Goal: Information Seeking & Learning: Learn about a topic

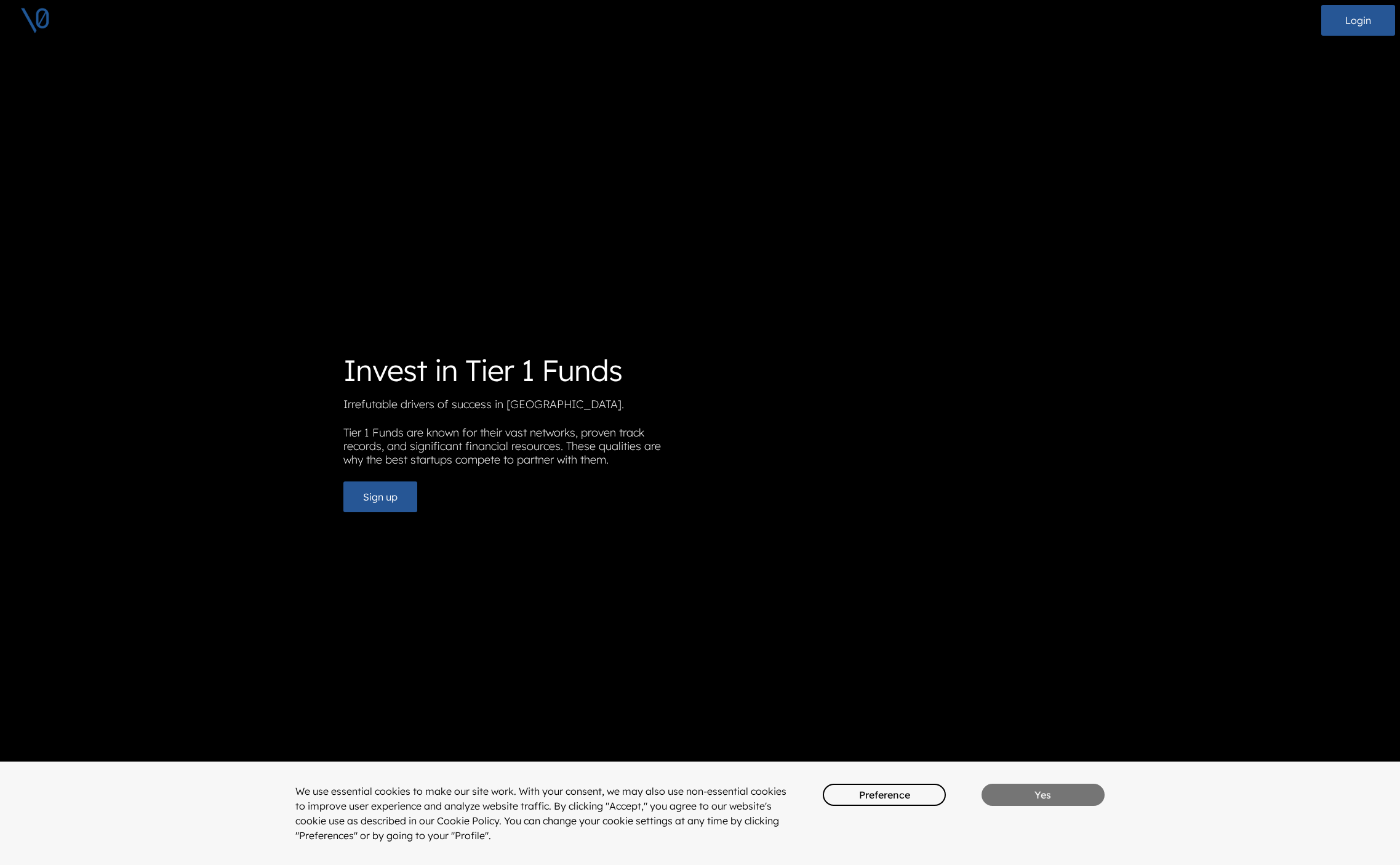
click at [1025, 793] on button "Yes" at bounding box center [1043, 795] width 123 height 22
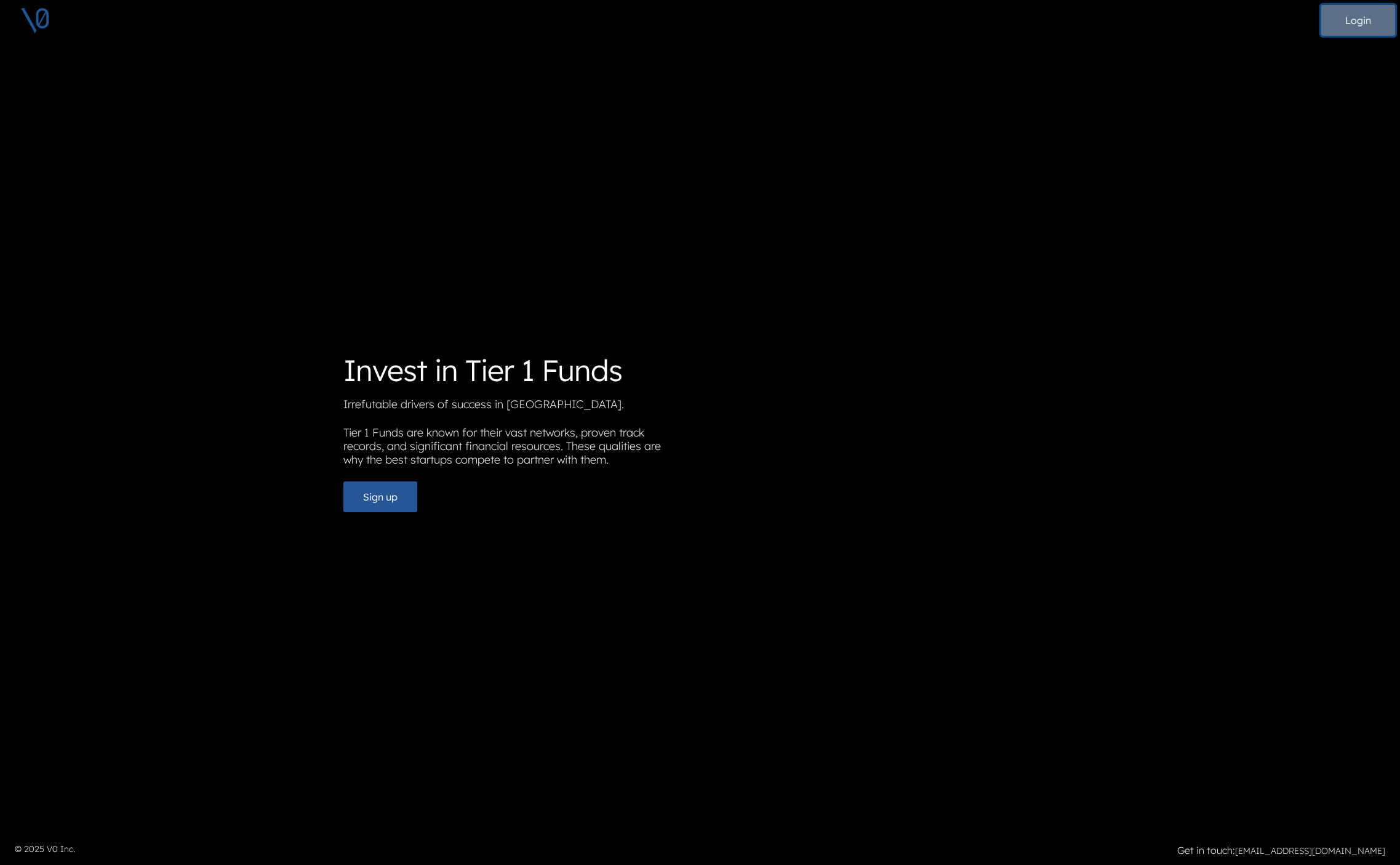
click at [1335, 21] on button "Login" at bounding box center [1358, 21] width 74 height 31
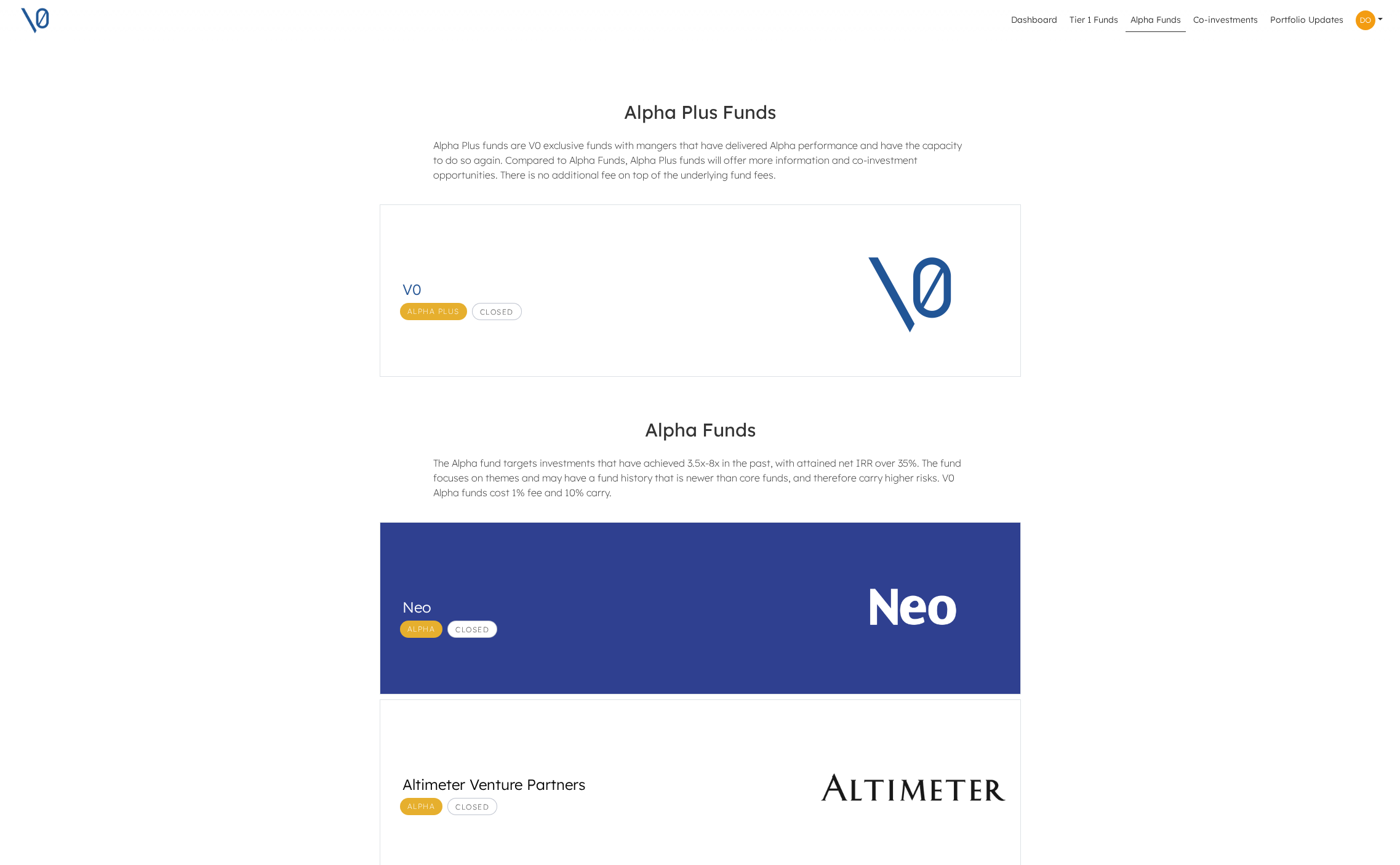
click at [1156, 21] on link "Alpha Funds" at bounding box center [1157, 21] width 61 height 23
click at [1034, 21] on link "Dashboard" at bounding box center [1034, 21] width 56 height 23
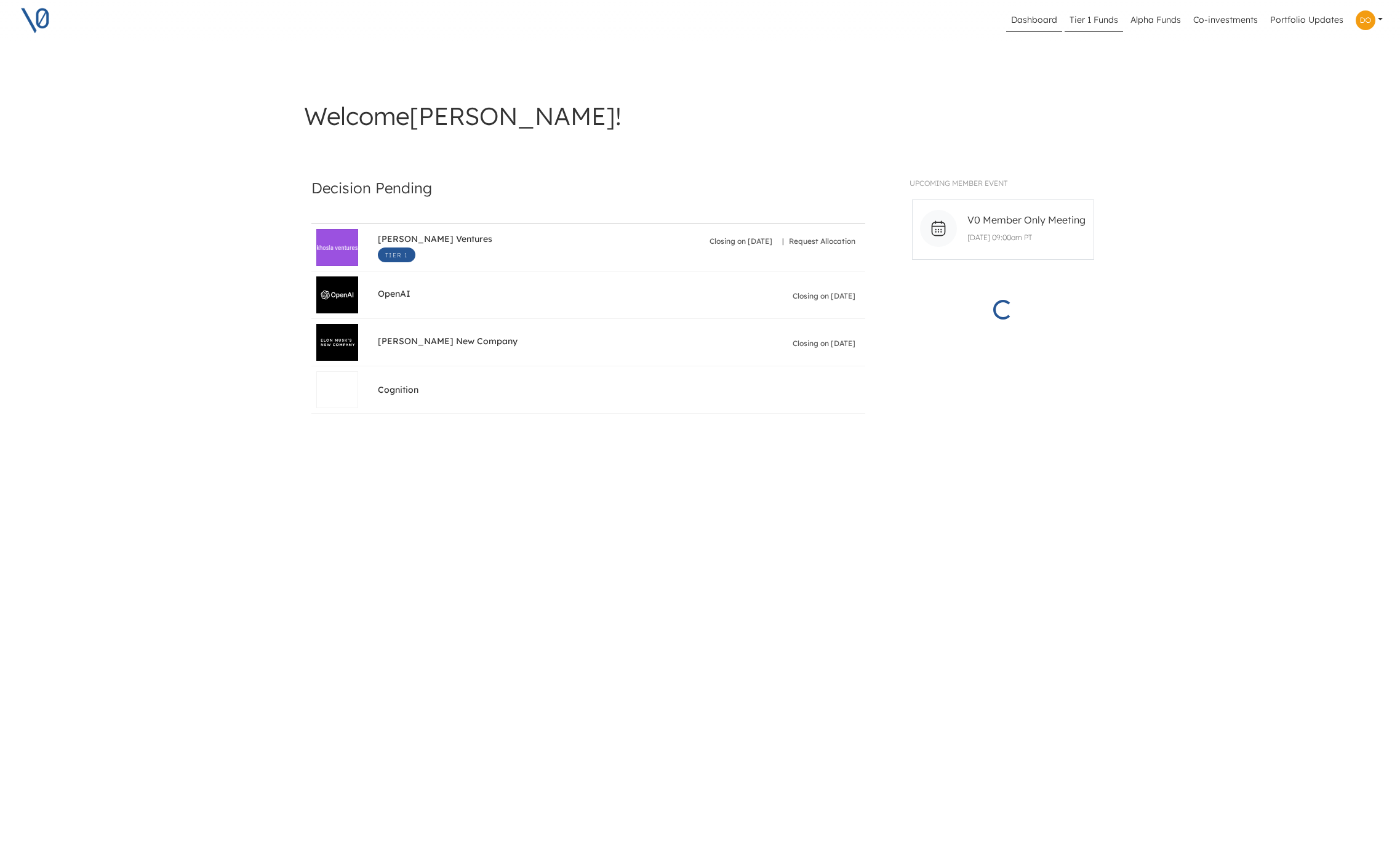
click at [1119, 13] on link "Tier 1 Funds" at bounding box center [1094, 21] width 59 height 23
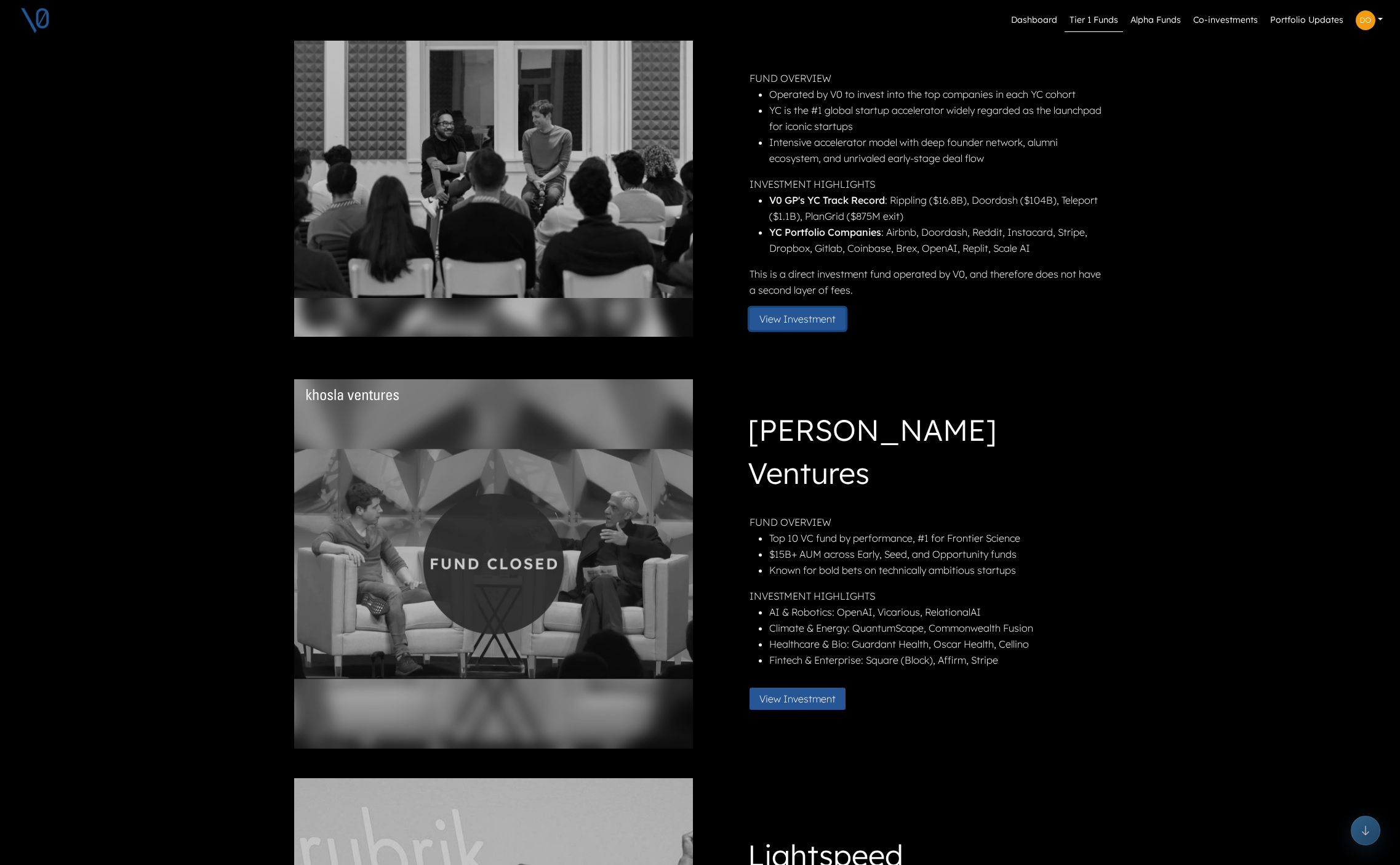
click at [796, 311] on button "View Investment" at bounding box center [798, 318] width 96 height 22
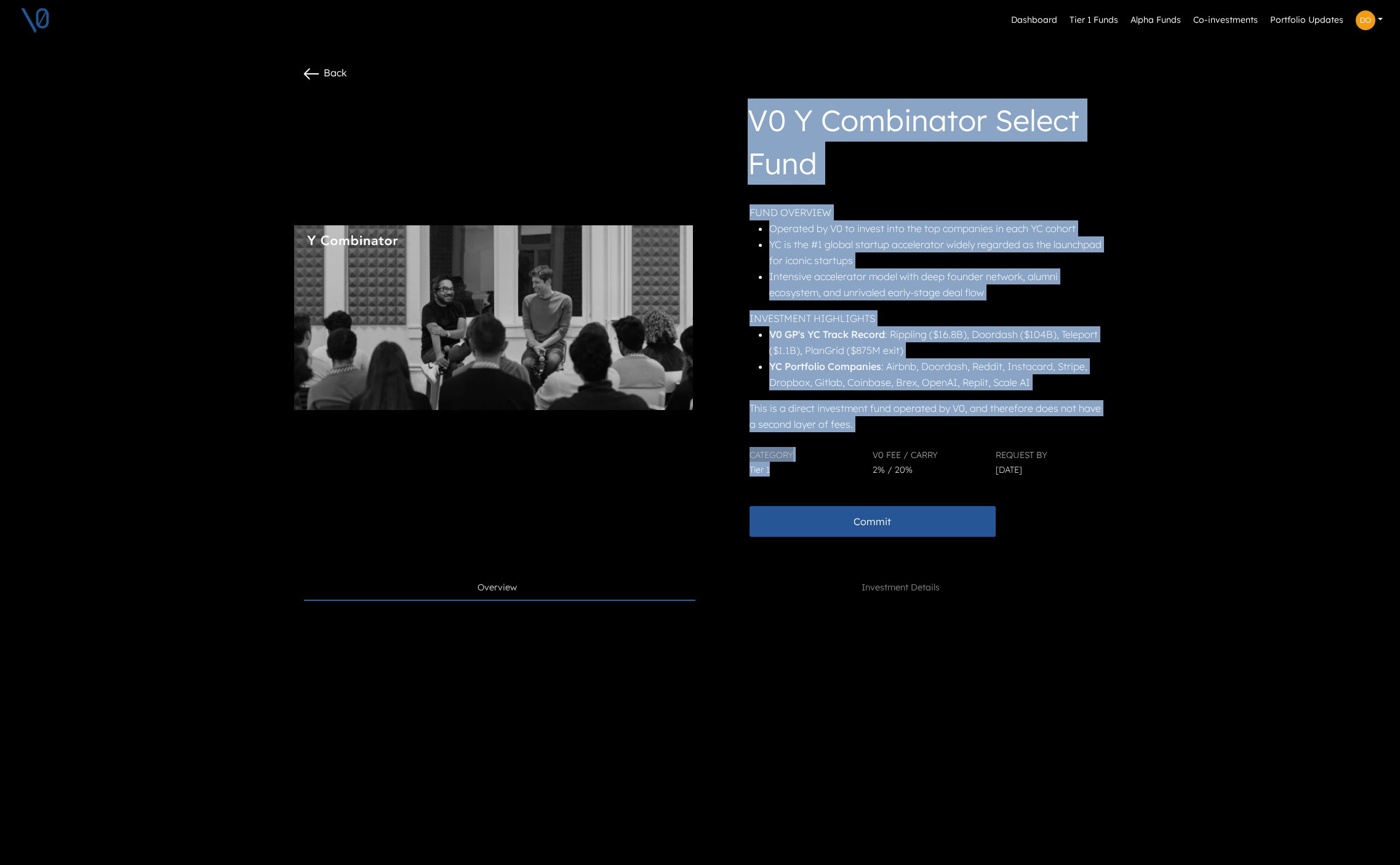
drag, startPoint x: 754, startPoint y: 119, endPoint x: 780, endPoint y: 470, distance: 352.0
click at [780, 470] on div "V0 Y Combinator Select Fund FUND OVERVIEW Operated by V0 to invest into the top…" at bounding box center [908, 317] width 394 height 438
click at [779, 470] on div "Category Tier 1" at bounding box center [803, 461] width 123 height 29
drag, startPoint x: 780, startPoint y: 470, endPoint x: 742, endPoint y: 122, distance: 350.1
click at [742, 122] on div "V0 Y Combinator Select Fund FUND OVERVIEW Operated by V0 to invest into the top…" at bounding box center [908, 317] width 394 height 438
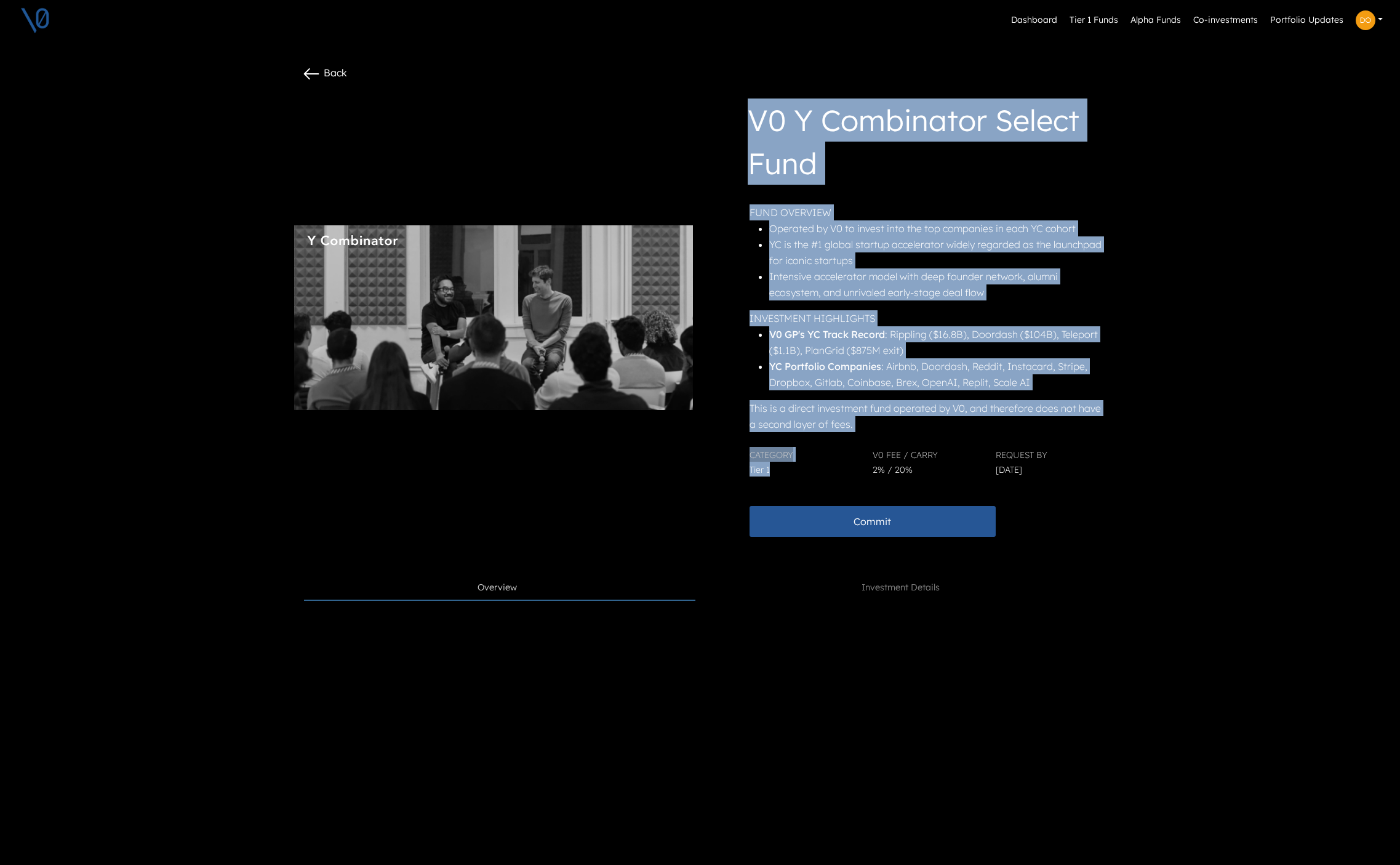
click at [742, 122] on div "V0 Y Combinator Select Fund FUND OVERVIEW Operated by V0 to invest into the top…" at bounding box center [908, 317] width 394 height 438
drag, startPoint x: 749, startPoint y: 119, endPoint x: 783, endPoint y: 472, distance: 354.6
click at [783, 472] on div "V0 Y Combinator Select Fund FUND OVERVIEW Operated by V0 to invest into the top…" at bounding box center [908, 317] width 394 height 438
click at [783, 472] on div "Category Tier 1" at bounding box center [803, 461] width 123 height 29
drag, startPoint x: 762, startPoint y: 463, endPoint x: 733, endPoint y: 122, distance: 342.2
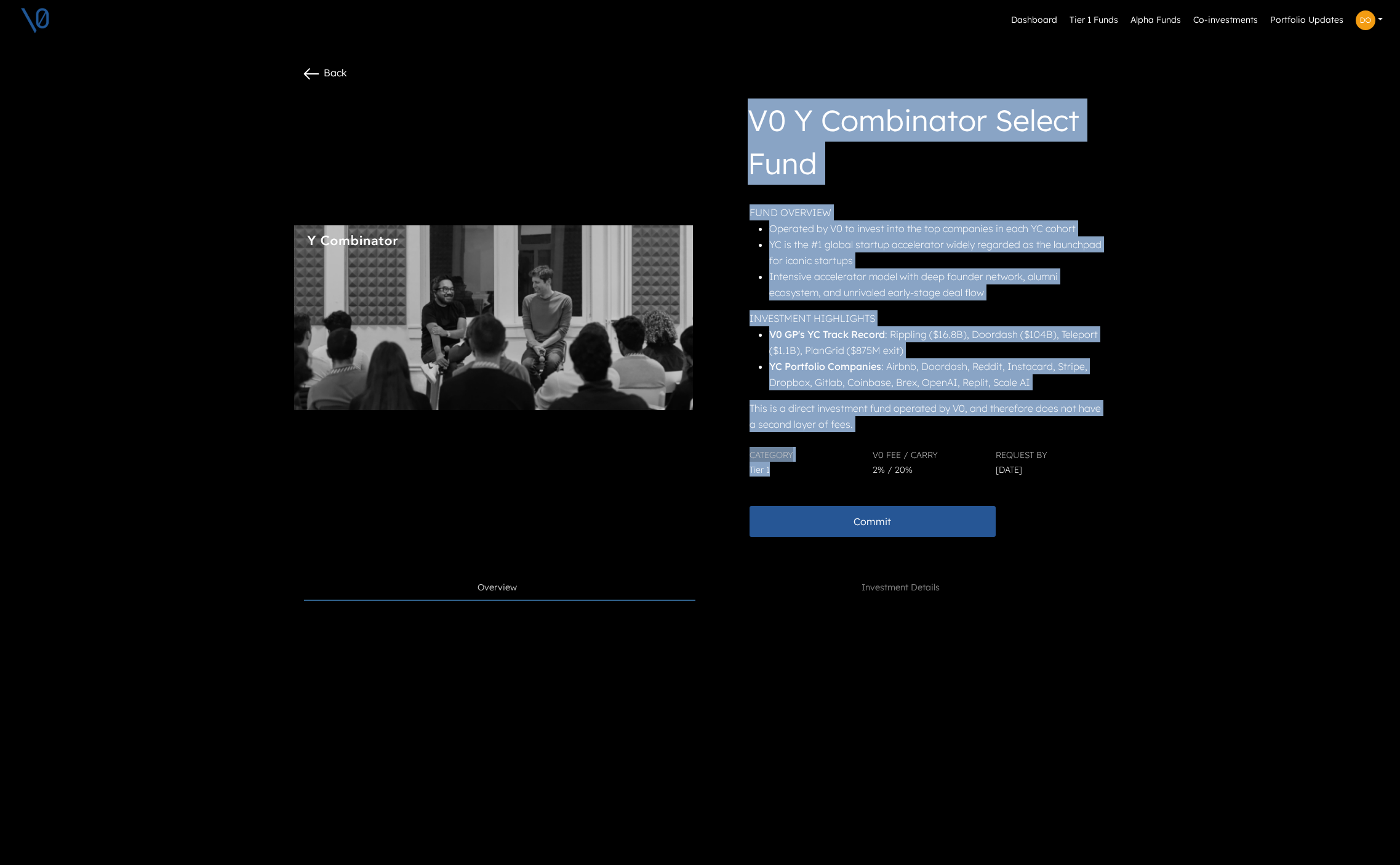
click at [733, 122] on div "V0 Y Combinator Select Fund FUND OVERVIEW Operated by V0 to invest into the top…" at bounding box center [908, 317] width 394 height 438
click at [745, 119] on div "V0 Y Combinator Select Fund FUND OVERVIEW Operated by V0 to invest into the top…" at bounding box center [908, 317] width 394 height 438
drag, startPoint x: 750, startPoint y: 114, endPoint x: 793, endPoint y: 472, distance: 360.6
click at [793, 472] on div "V0 Y Combinator Select Fund FUND OVERVIEW Operated by V0 to invest into the top…" at bounding box center [908, 317] width 394 height 438
click at [793, 472] on div "Category Tier 1" at bounding box center [803, 461] width 123 height 29
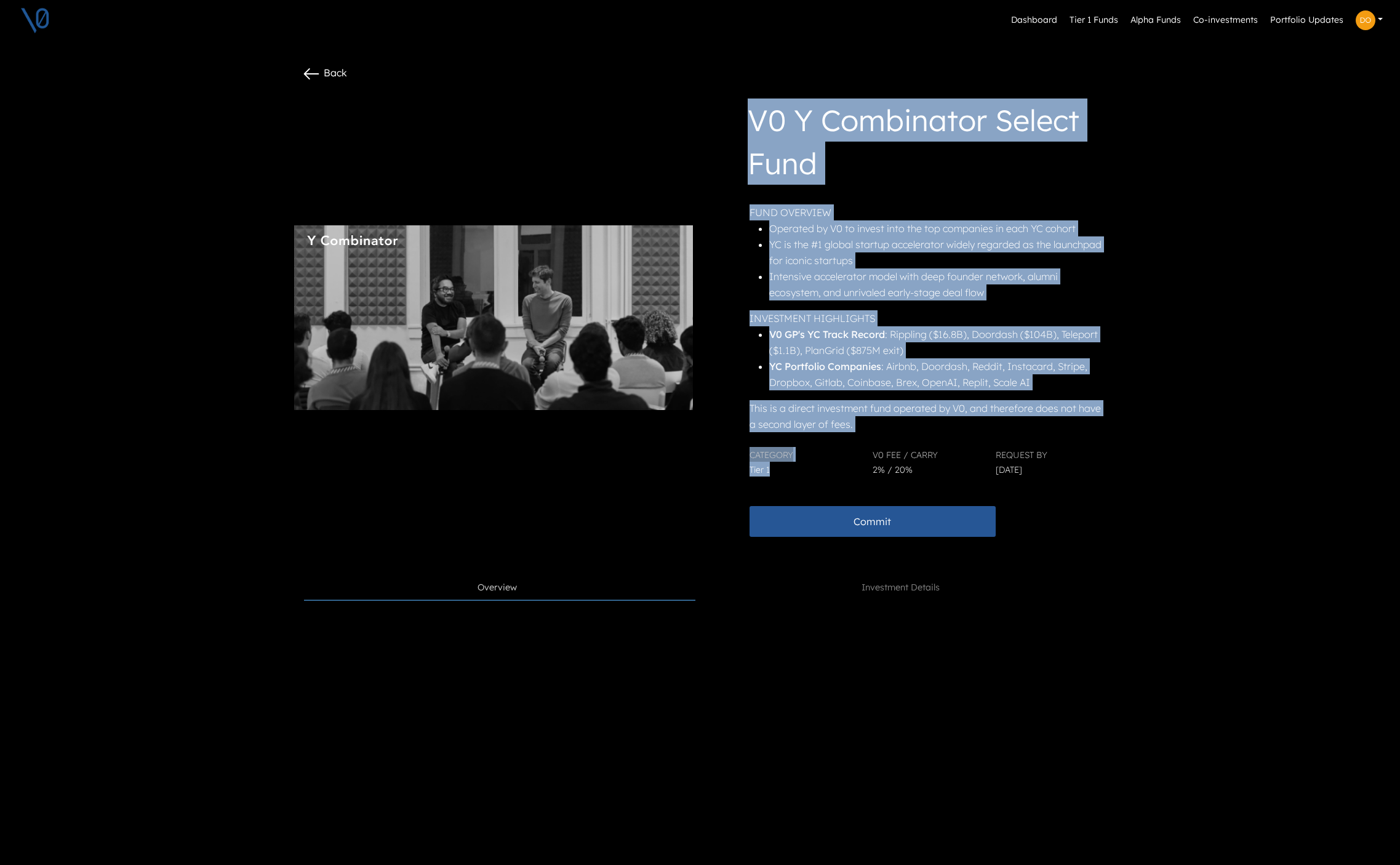
drag, startPoint x: 785, startPoint y: 468, endPoint x: 732, endPoint y: 119, distance: 353.0
click at [732, 119] on div "V0 Y Combinator Select Fund FUND OVERVIEW Operated by V0 to invest into the top…" at bounding box center [908, 317] width 394 height 438
click at [746, 119] on div "V0 Y Combinator Select Fund FUND OVERVIEW Operated by V0 to invest into the top…" at bounding box center [908, 317] width 394 height 438
drag, startPoint x: 750, startPoint y: 118, endPoint x: 804, endPoint y: 476, distance: 362.0
click at [804, 476] on div "V0 Y Combinator Select Fund FUND OVERVIEW Operated by V0 to invest into the top…" at bounding box center [908, 317] width 394 height 438
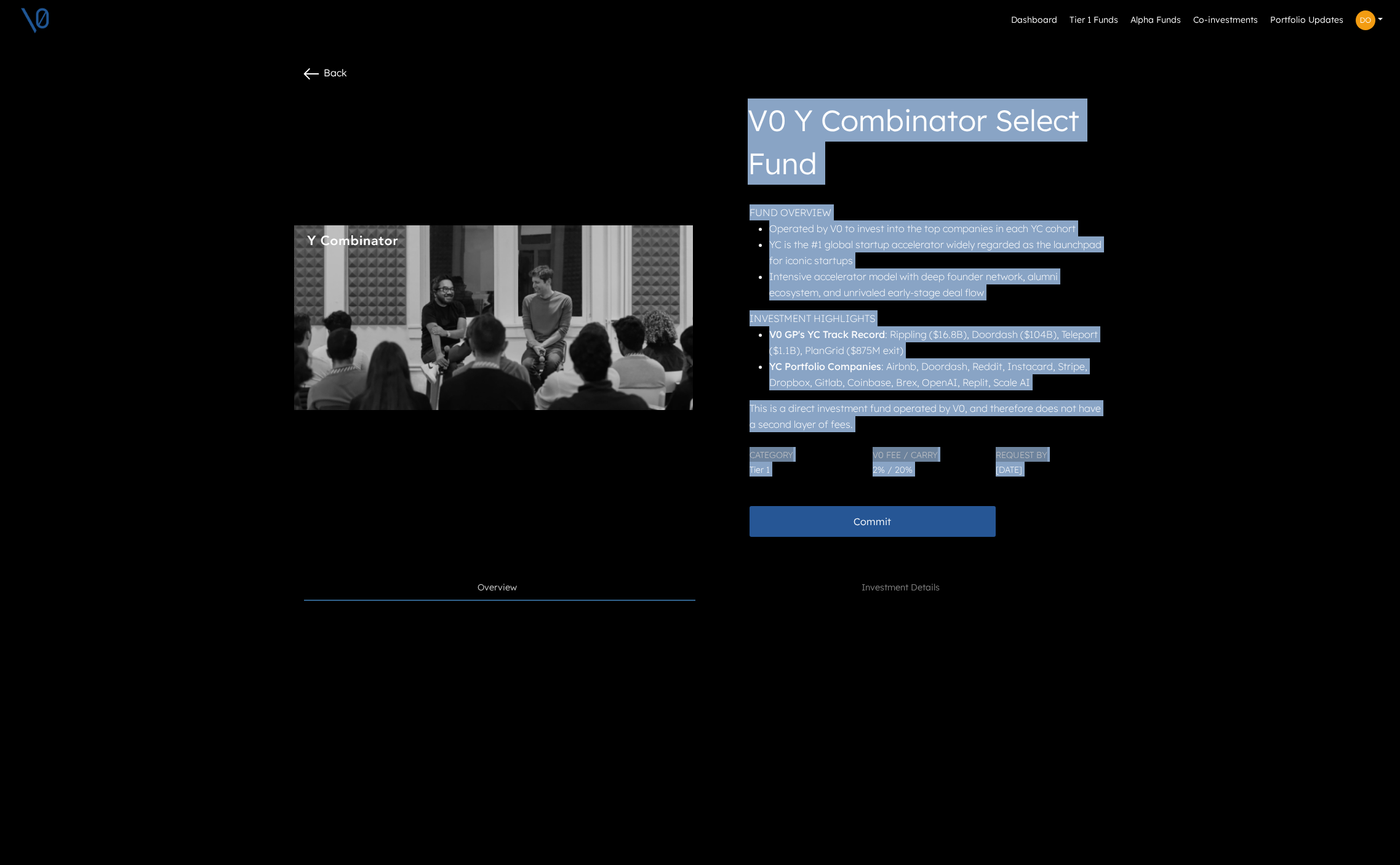
click at [800, 474] on div "Category Tier 1" at bounding box center [803, 461] width 123 height 29
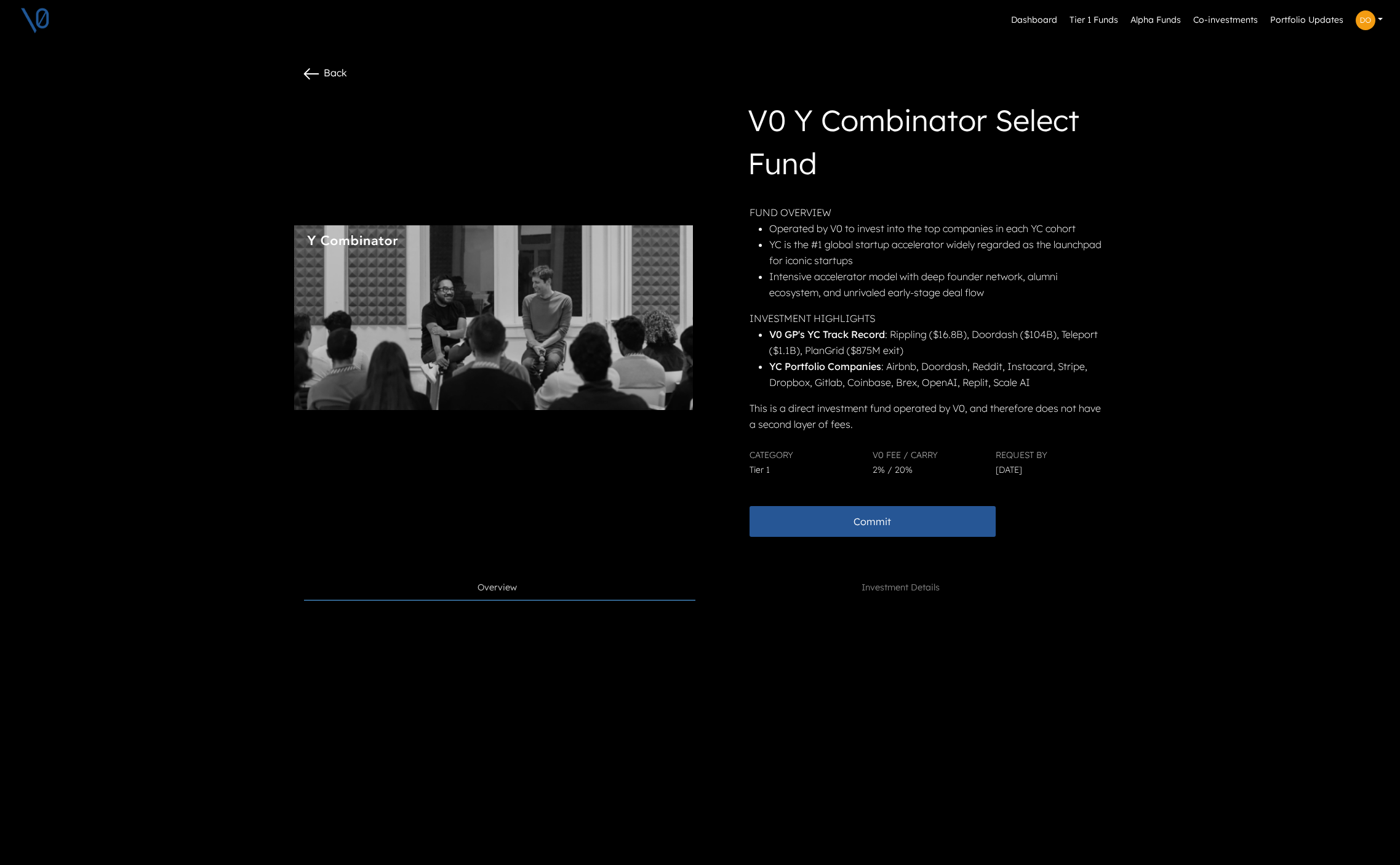
click at [38, 15] on img at bounding box center [35, 21] width 31 height 31
